Goal: Task Accomplishment & Management: Use online tool/utility

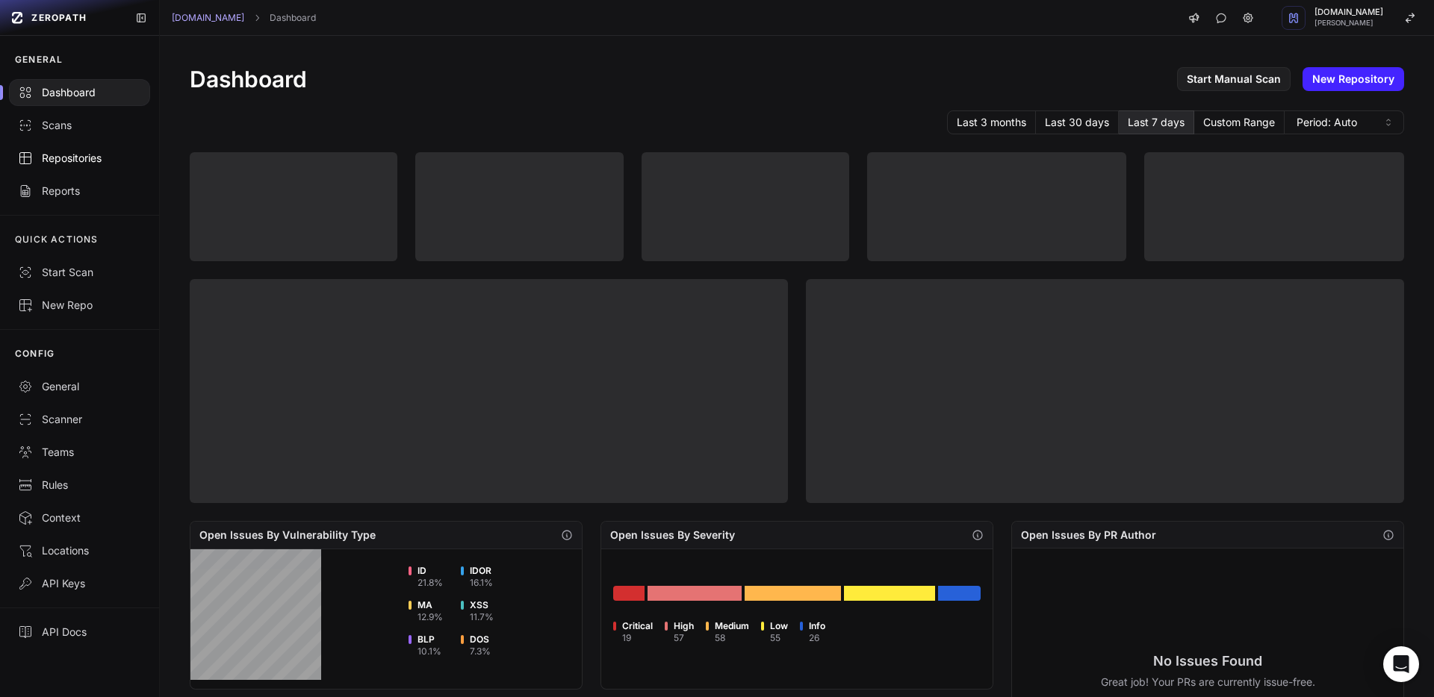
click at [109, 166] on link "Repositories" at bounding box center [79, 158] width 159 height 33
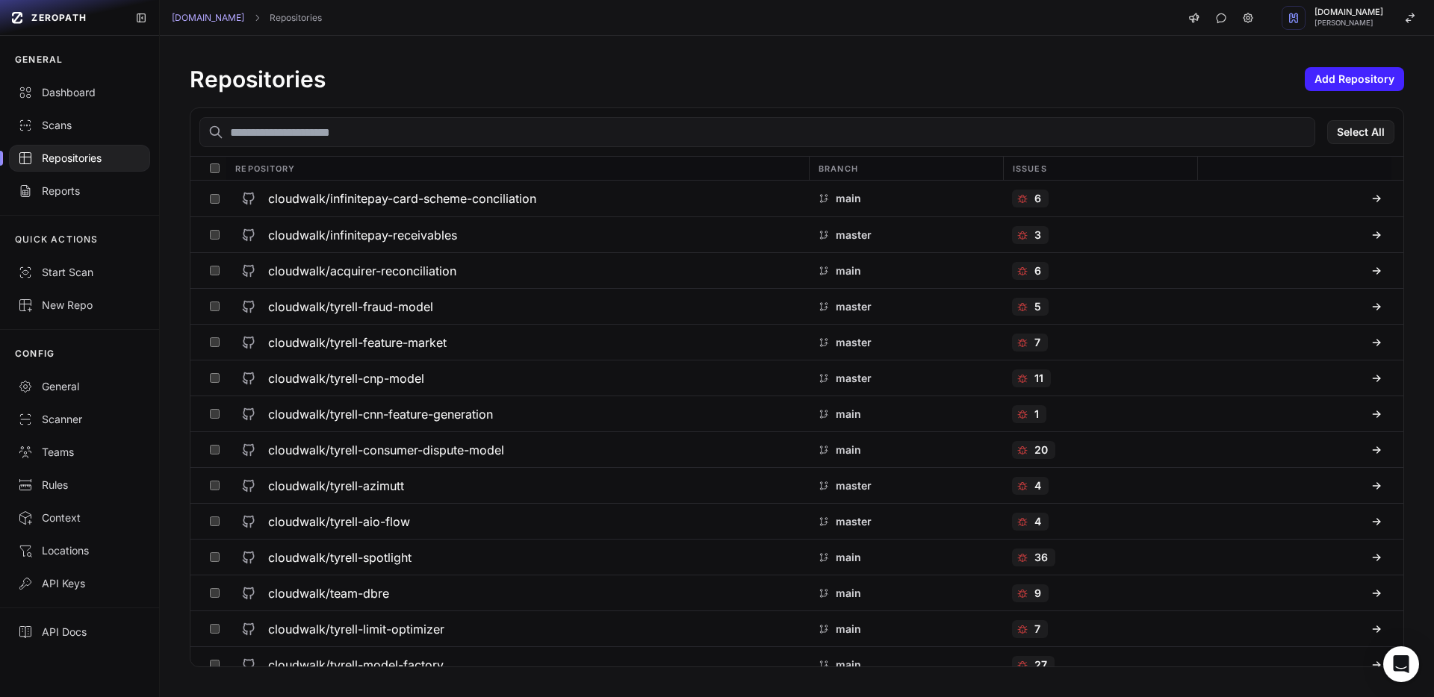
click at [293, 134] on input "text" at bounding box center [756, 132] width 1115 height 30
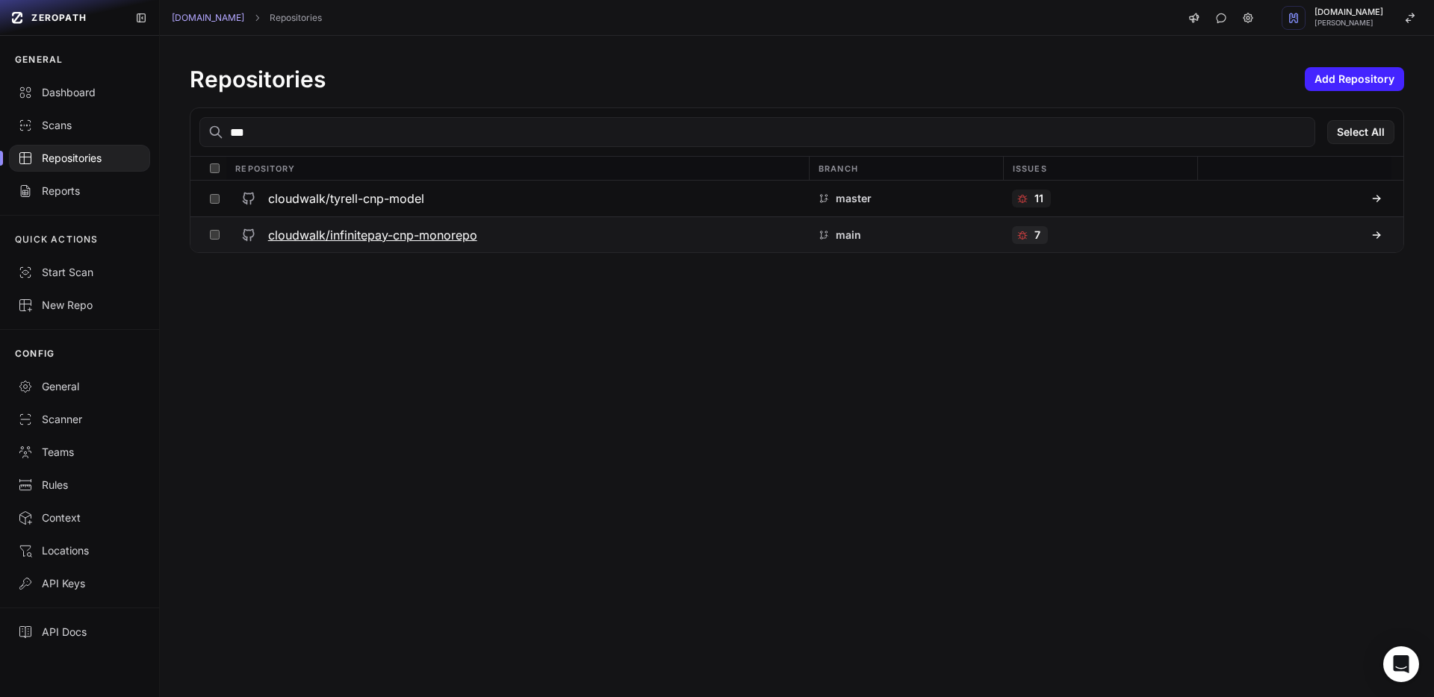
type input "***"
click at [382, 243] on div "cloudwalk/infinitepay-cnp-monorepo" at bounding box center [517, 235] width 564 height 27
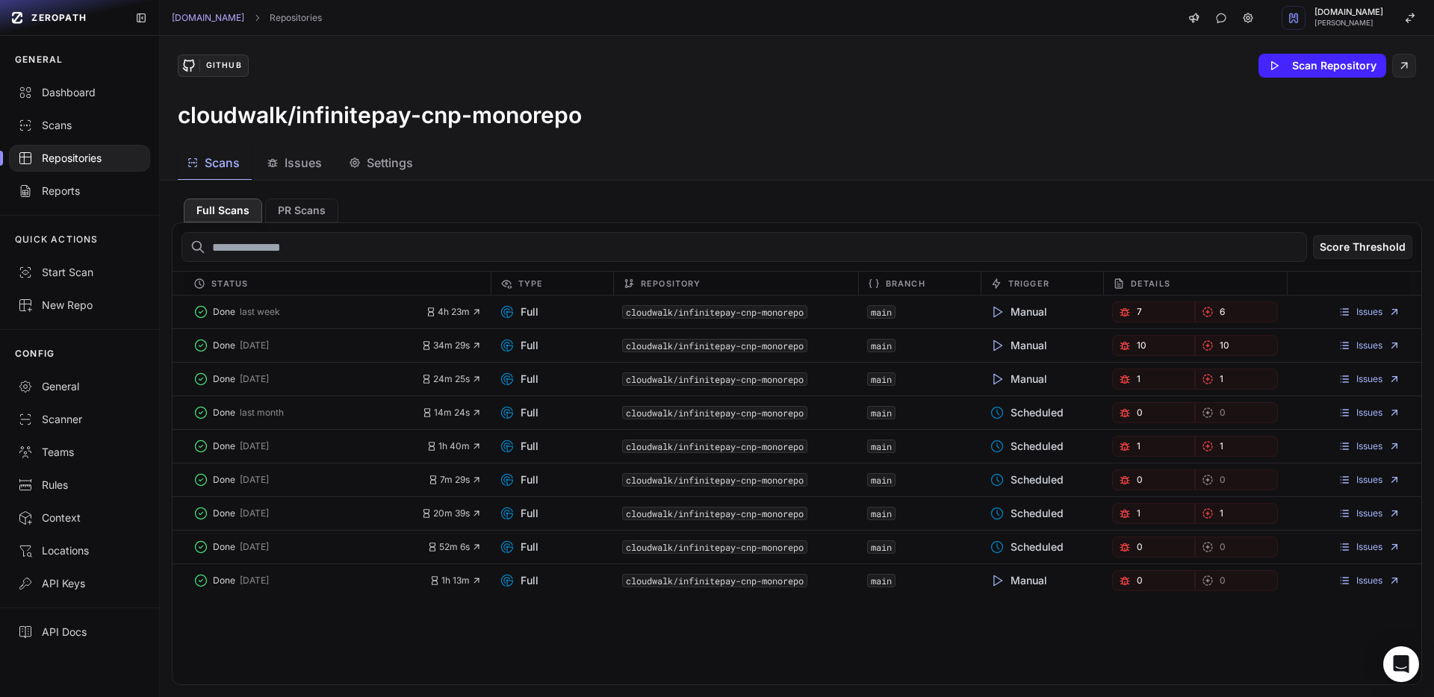
click at [303, 152] on button "Issues" at bounding box center [296, 163] width 76 height 34
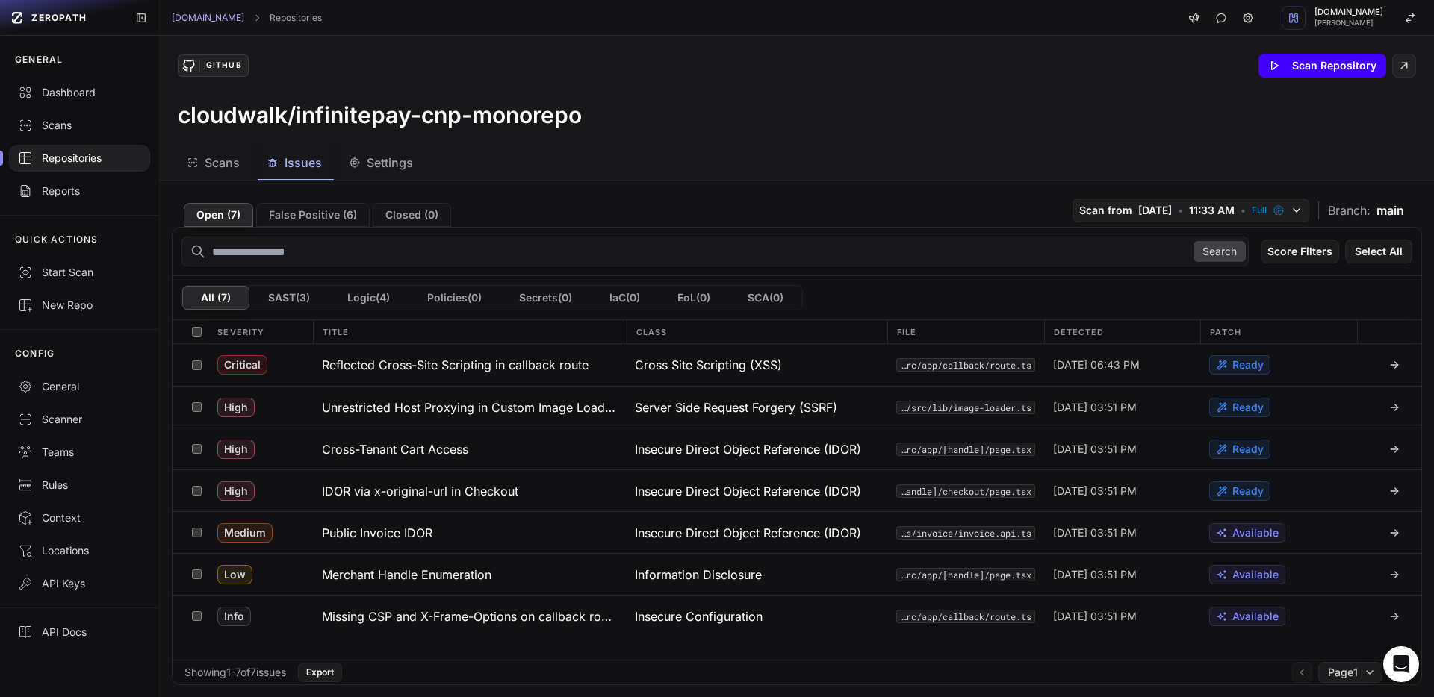
click at [1298, 66] on button "Scan Repository" at bounding box center [1322, 66] width 128 height 24
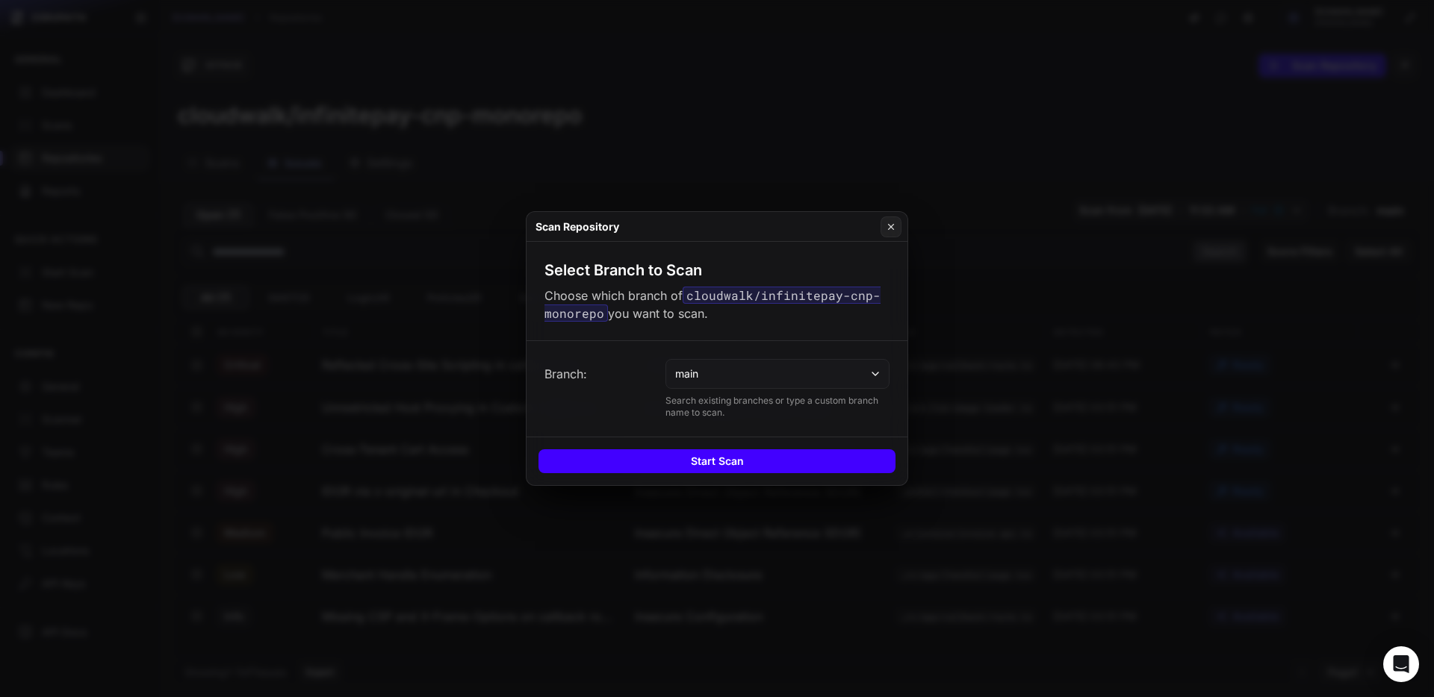
click at [793, 449] on button "Start Scan" at bounding box center [716, 461] width 357 height 24
